Goal: Task Accomplishment & Management: Use online tool/utility

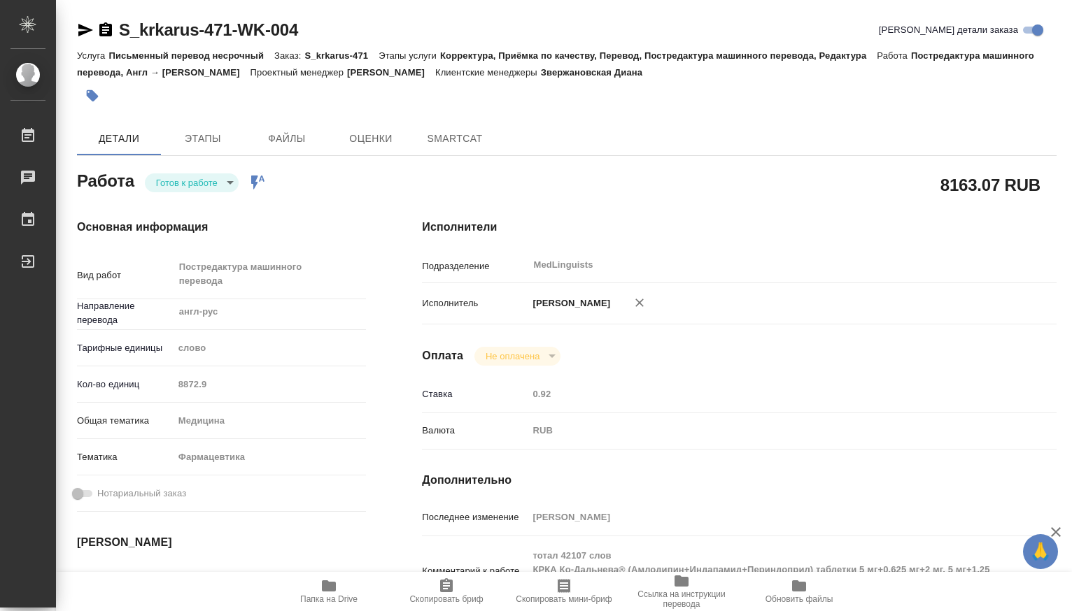
type textarea "x"
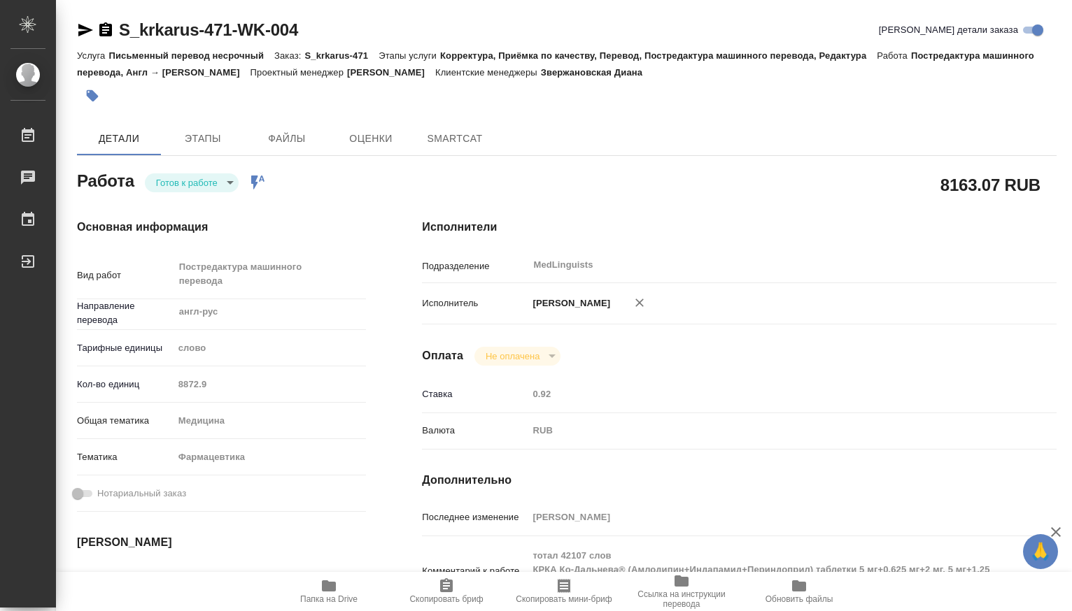
type textarea "x"
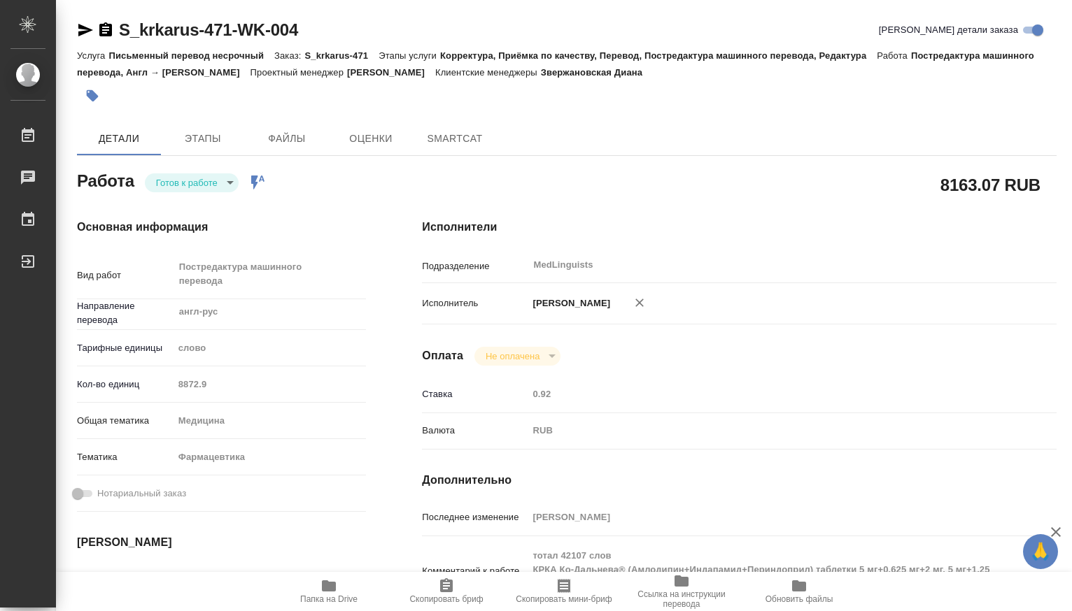
type textarea "x"
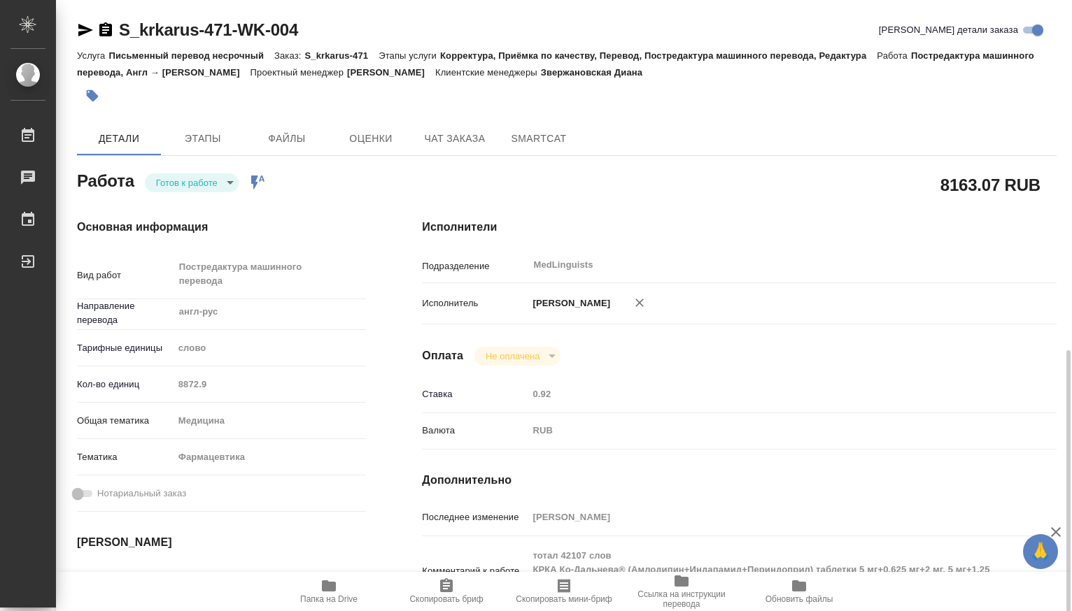
scroll to position [466, 0]
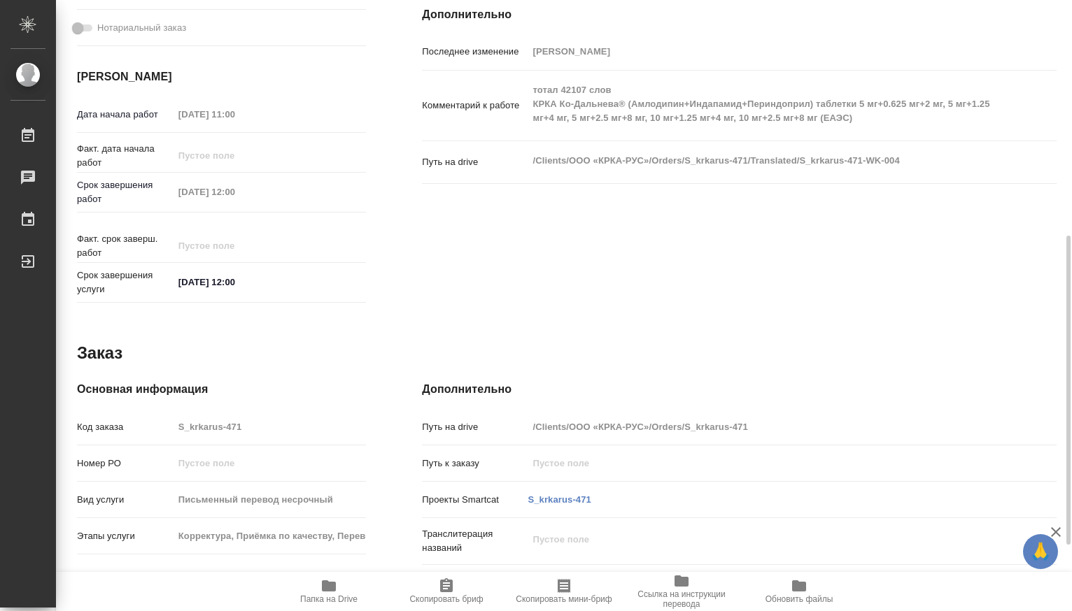
type textarea "x"
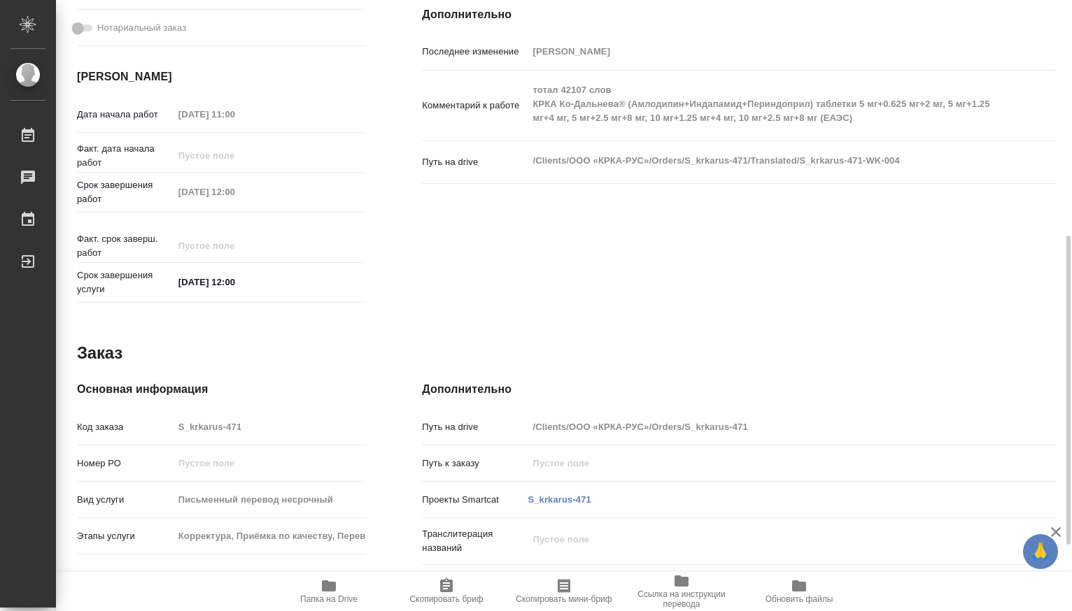
type textarea "x"
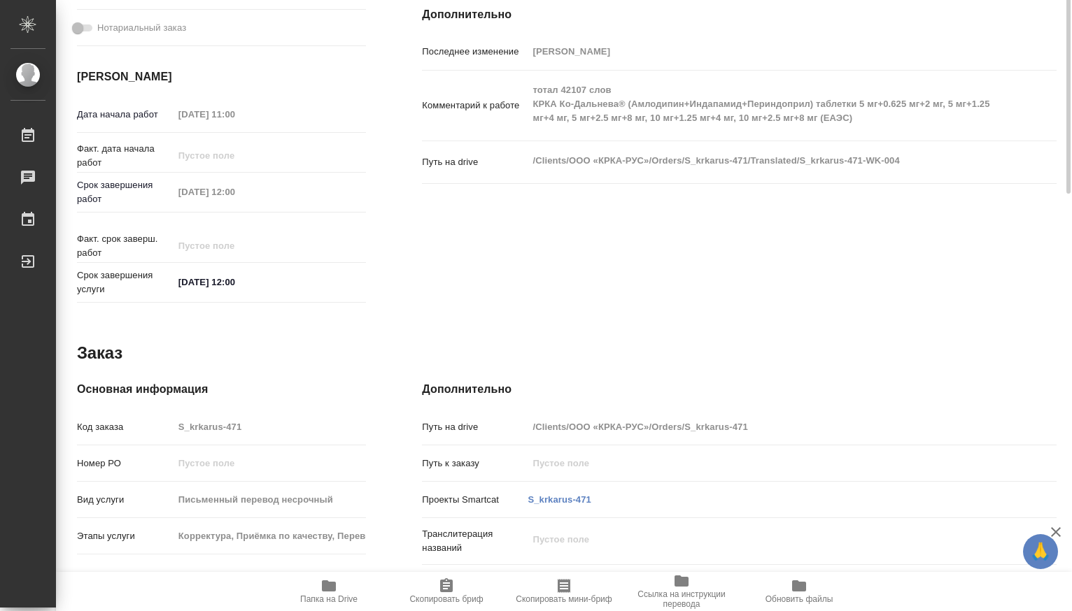
scroll to position [0, 0]
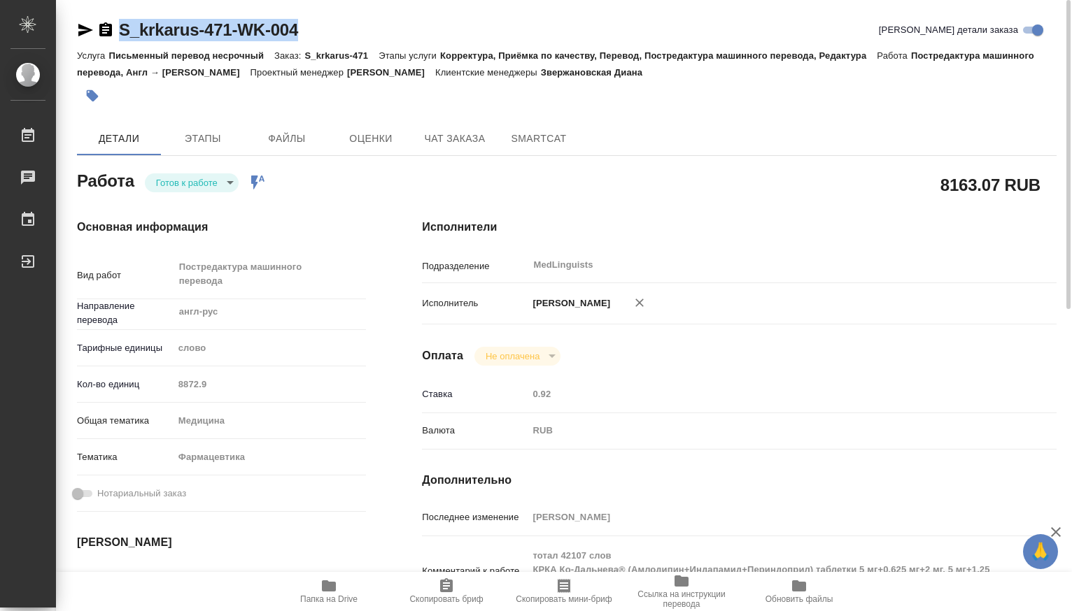
drag, startPoint x: 315, startPoint y: 29, endPoint x: 118, endPoint y: 31, distance: 196.6
click at [118, 31] on div "S_krkarus-471-WK-004 Кратко детали заказа" at bounding box center [566, 30] width 979 height 22
copy link "S_krkarus-471-WK-004"
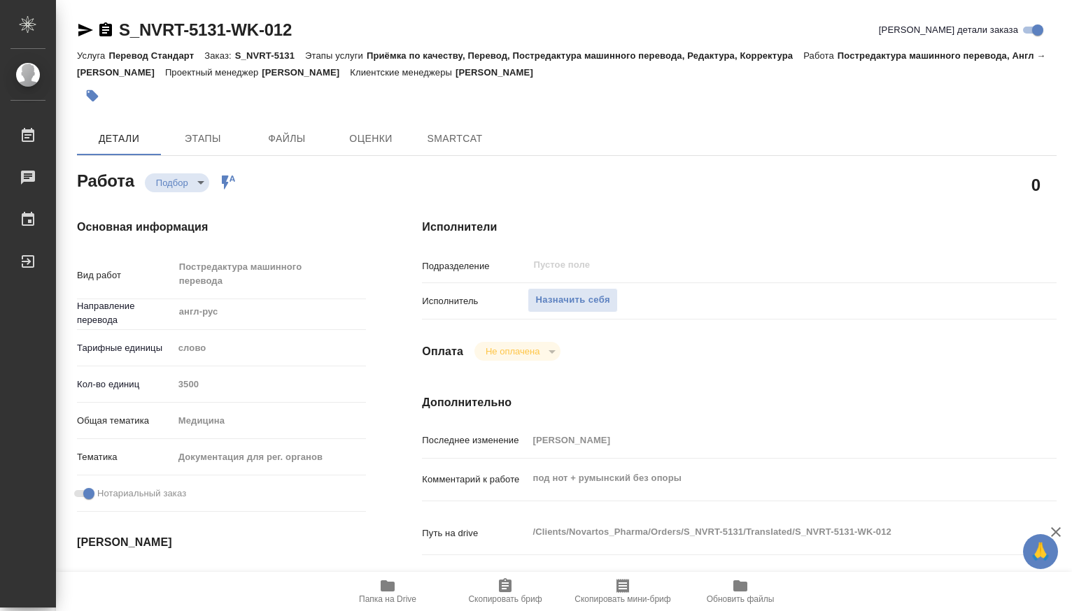
type textarea "x"
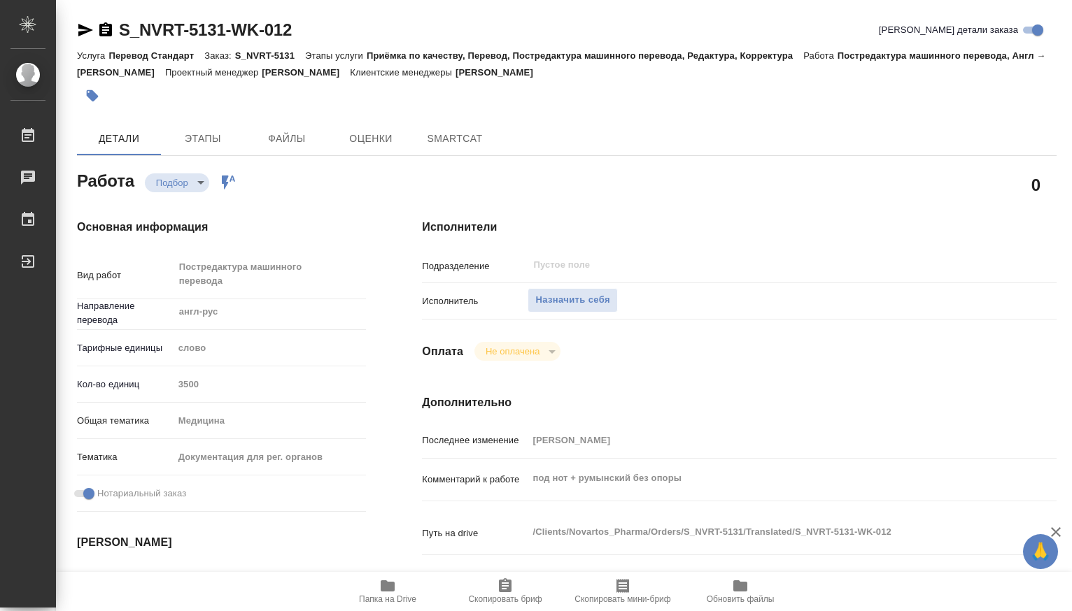
type textarea "x"
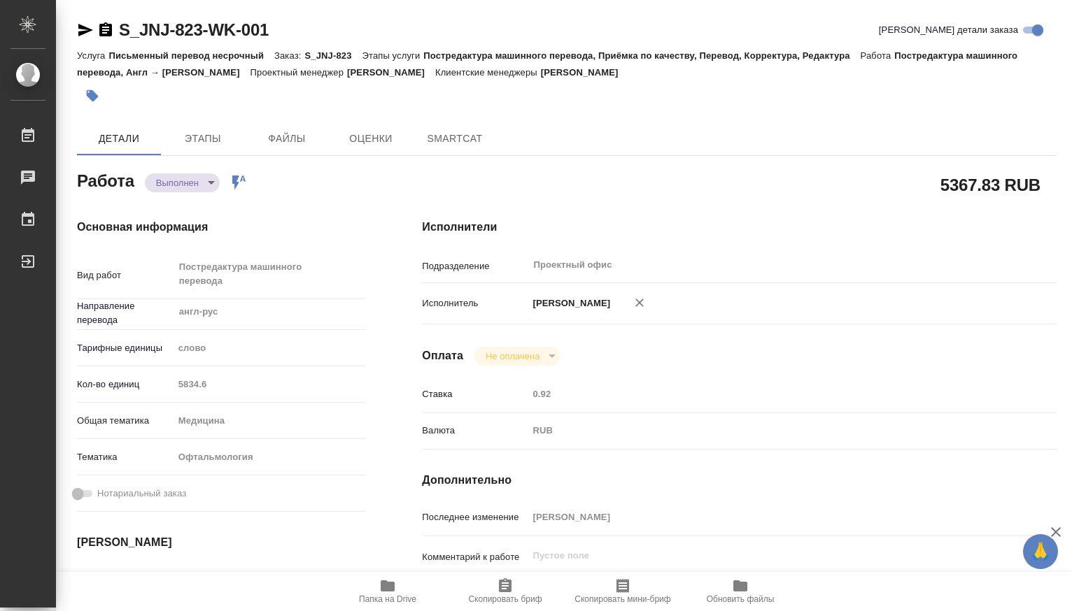
type textarea "x"
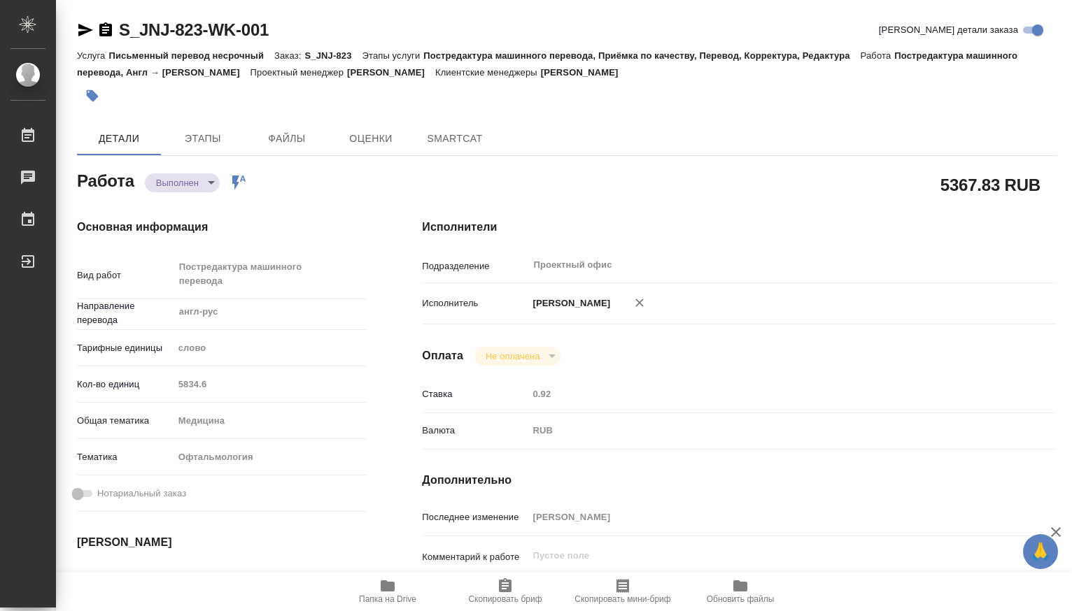
type textarea "x"
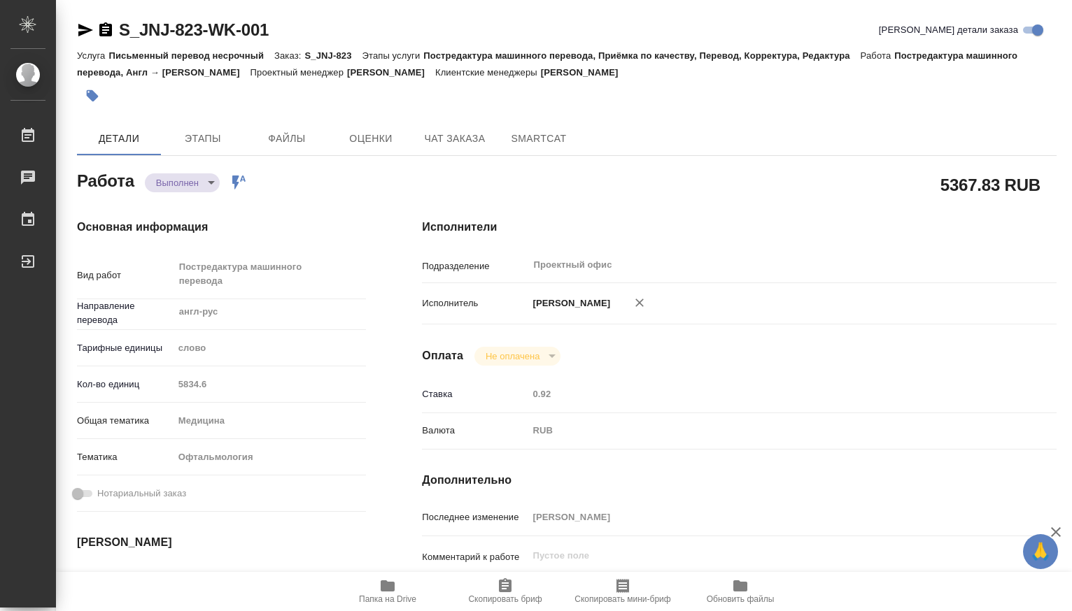
type textarea "x"
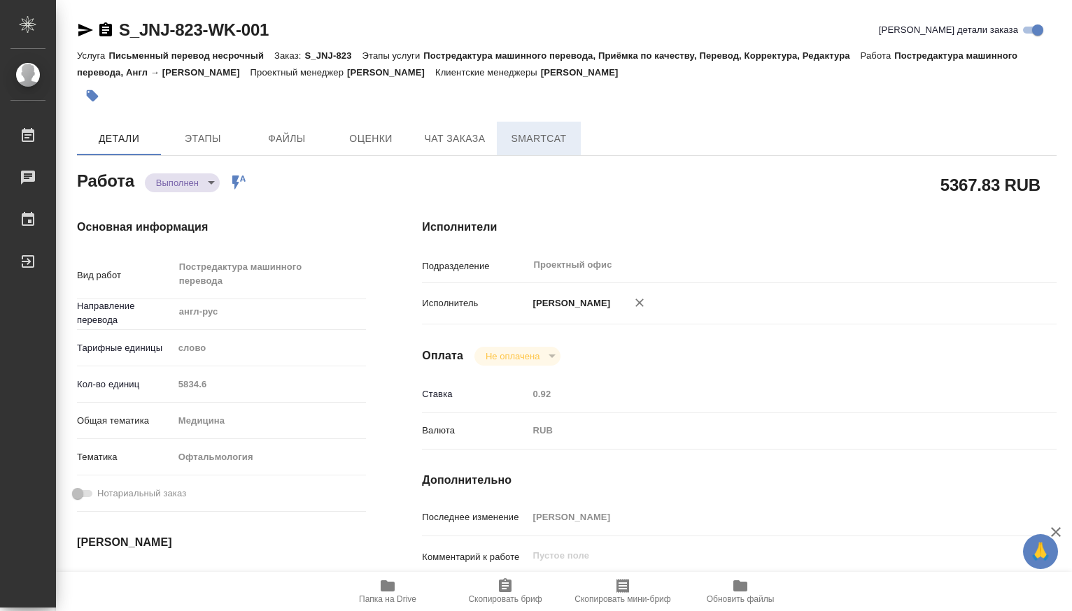
click at [544, 138] on span "SmartCat" at bounding box center [538, 138] width 67 height 17
type textarea "x"
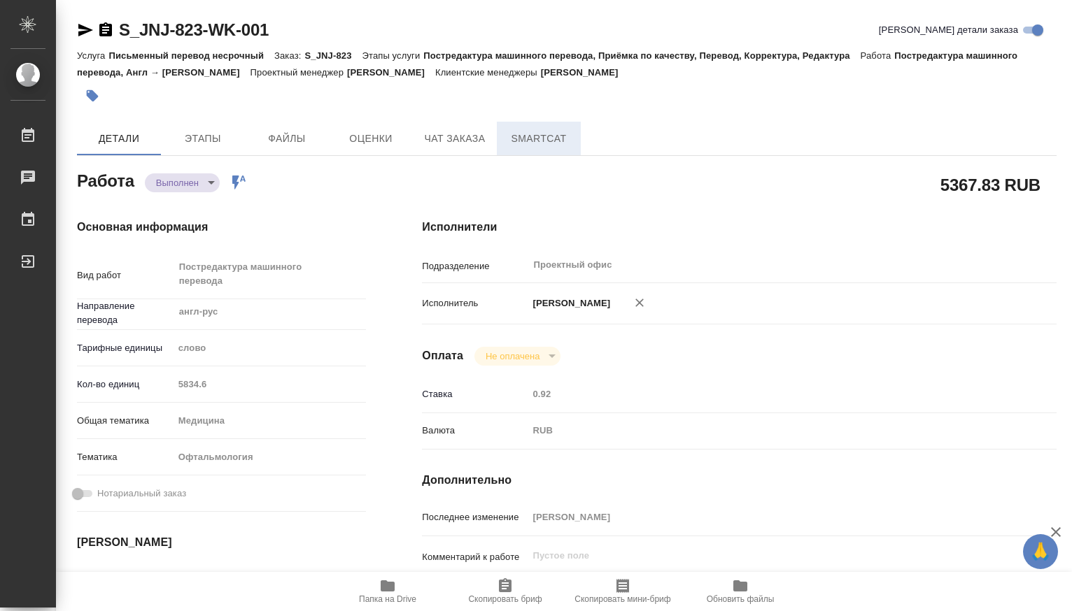
type textarea "x"
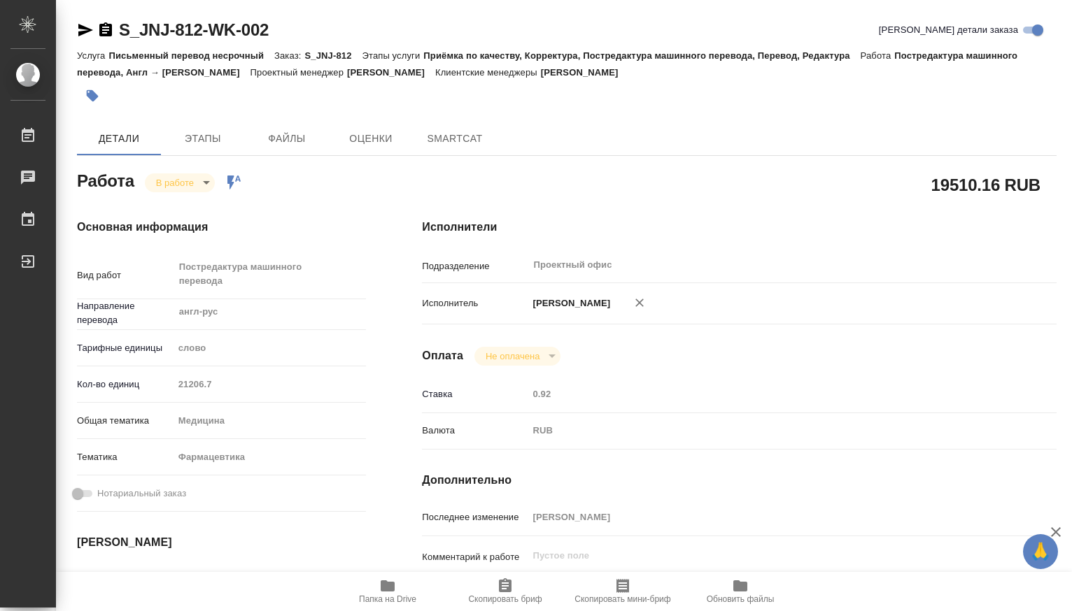
type textarea "x"
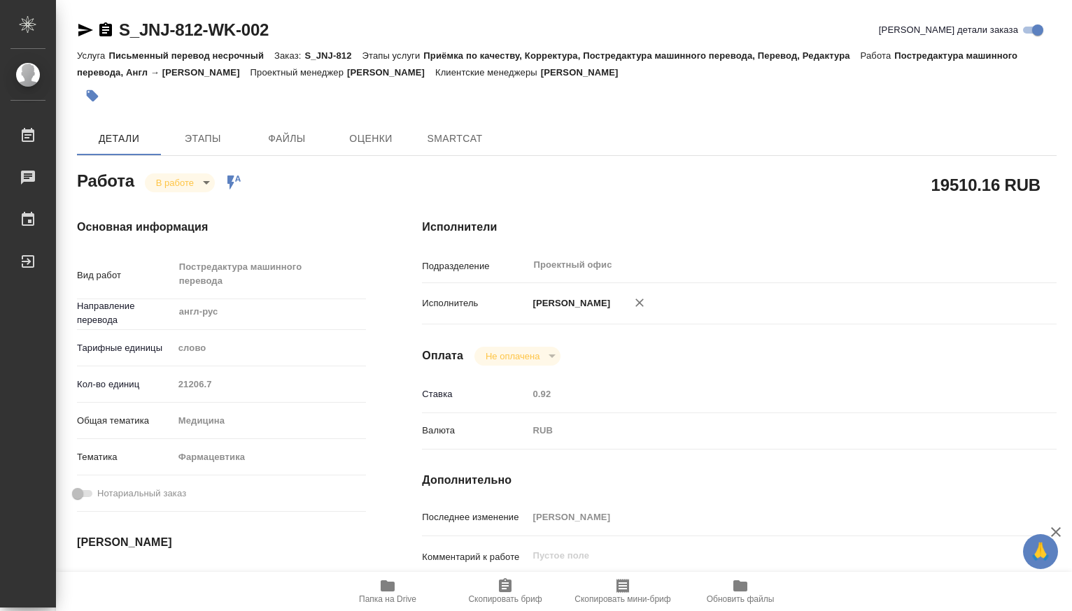
type textarea "x"
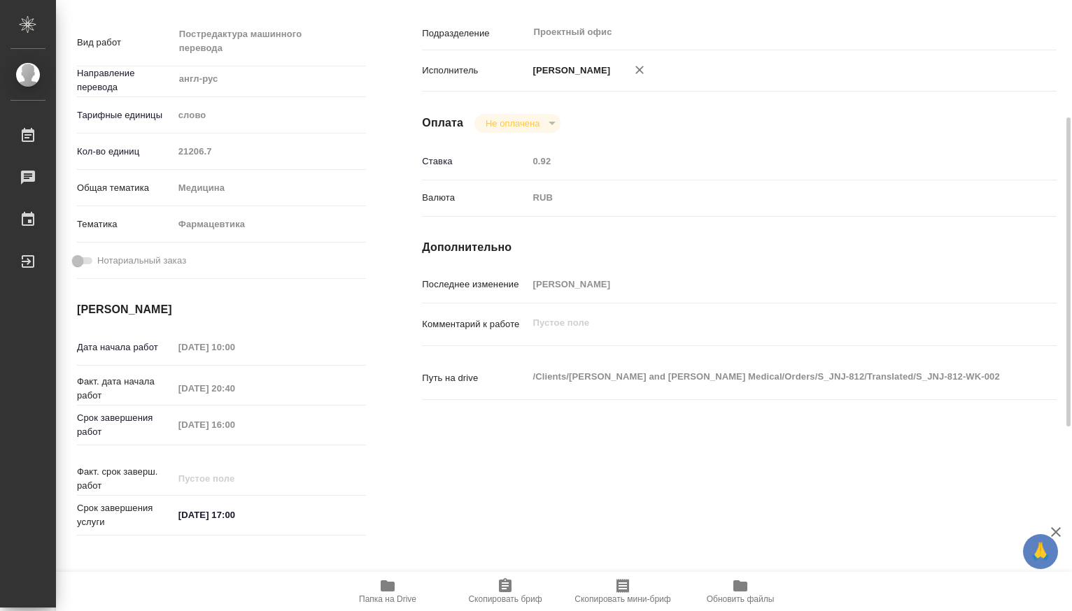
scroll to position [466, 0]
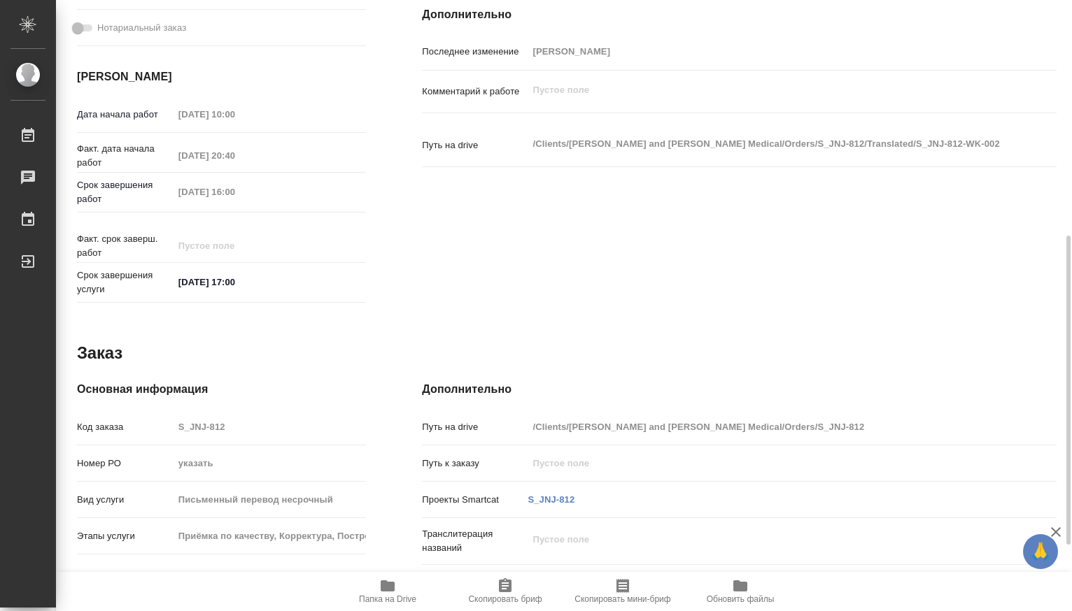
type textarea "x"
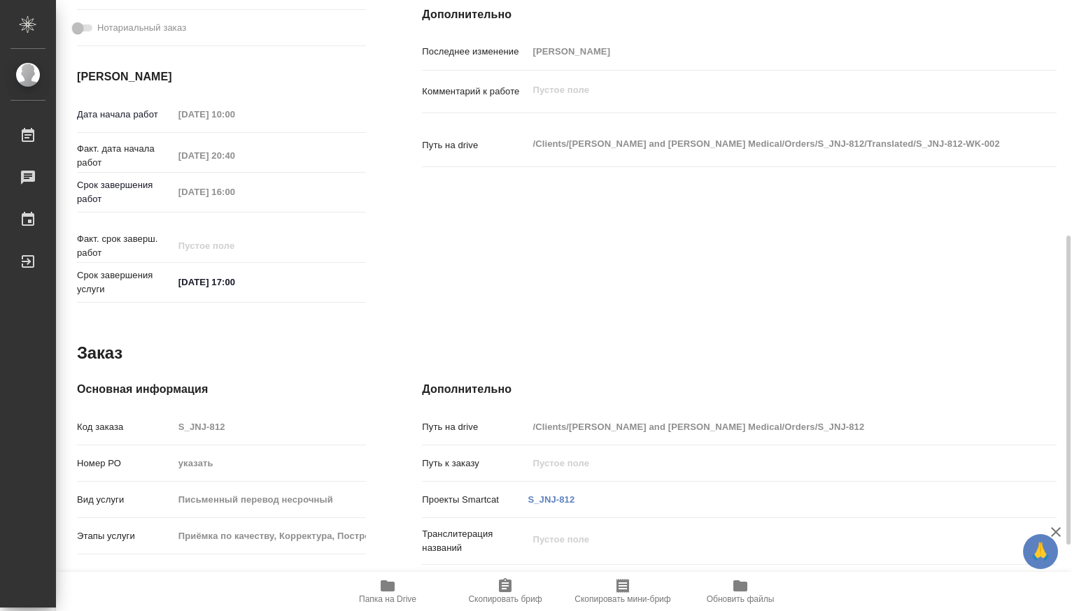
type textarea "x"
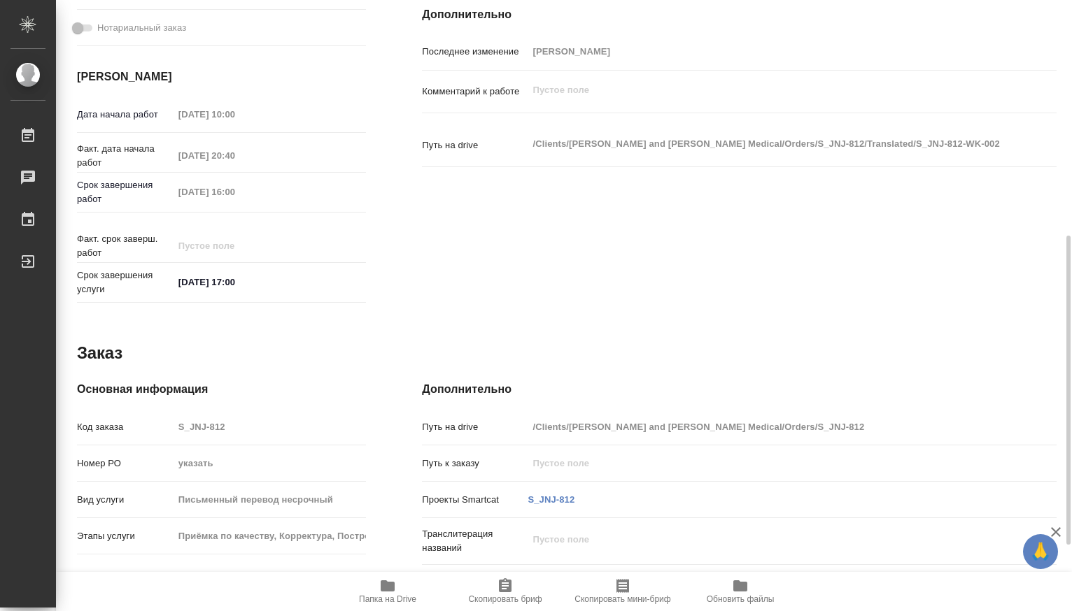
scroll to position [0, 0]
